Goal: Transaction & Acquisition: Purchase product/service

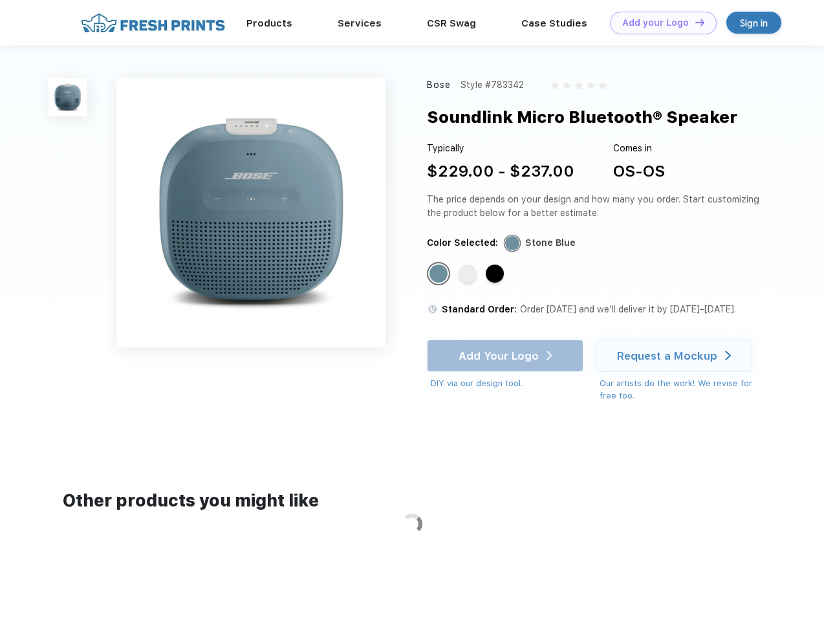
click at [659, 23] on link "Add your Logo Design Tool" at bounding box center [663, 23] width 107 height 23
click at [0, 0] on div "Design Tool" at bounding box center [0, 0] width 0 height 0
click at [694, 22] on link "Add your Logo Design Tool" at bounding box center [663, 23] width 107 height 23
click at [68, 97] on img at bounding box center [68, 97] width 38 height 38
click at [440, 274] on div "Standard Color" at bounding box center [439, 274] width 18 height 18
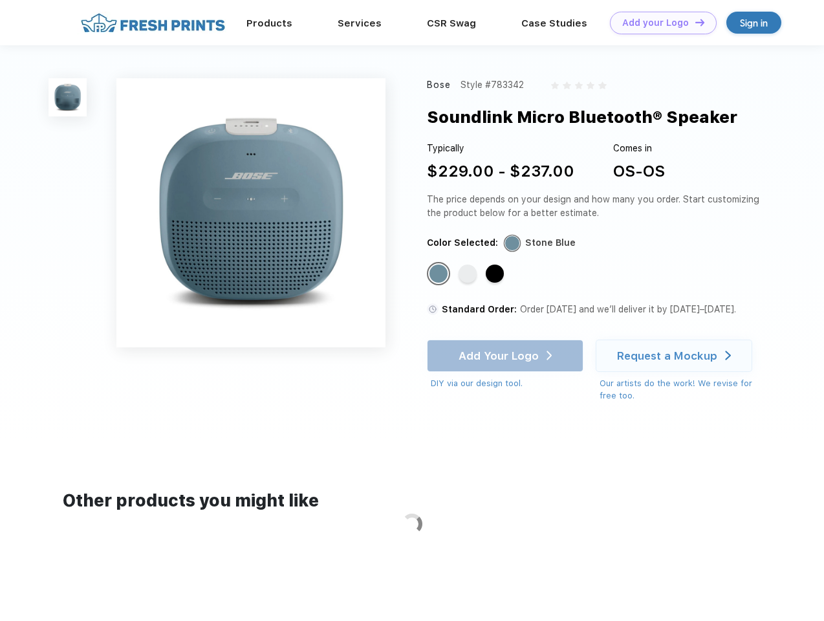
click at [469, 274] on div "Standard Color" at bounding box center [468, 274] width 18 height 18
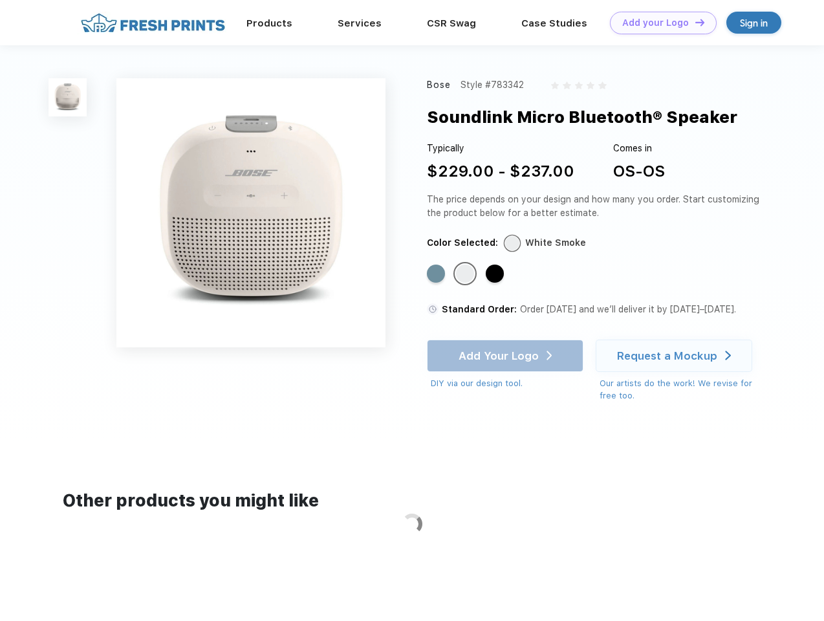
click at [496, 274] on div "Standard Color" at bounding box center [495, 274] width 18 height 18
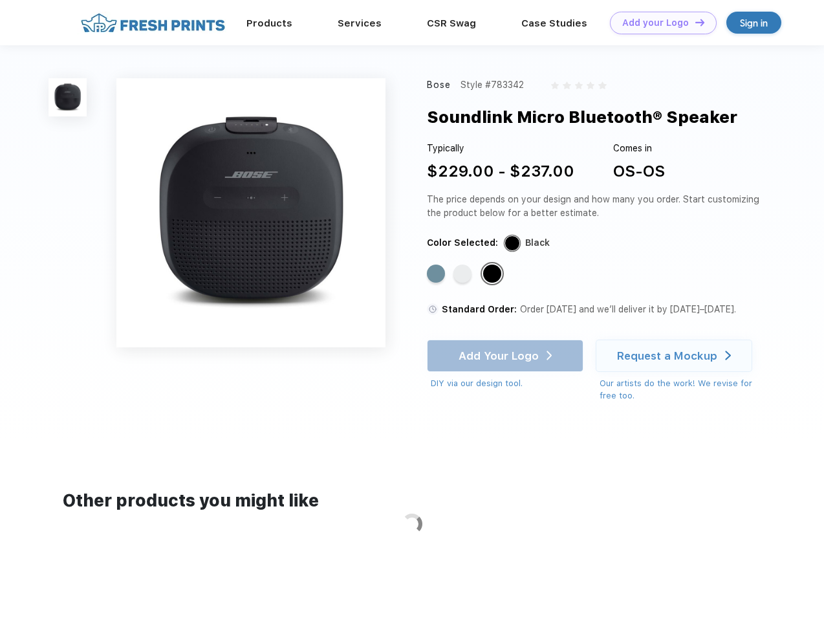
click at [507, 356] on div "Add Your Logo DIY via our design tool. Ah shoot! This product isn't up in our d…" at bounding box center [505, 365] width 157 height 50
click at [676, 356] on div "Request a Mockup" at bounding box center [667, 355] width 100 height 13
